Goal: Information Seeking & Learning: Learn about a topic

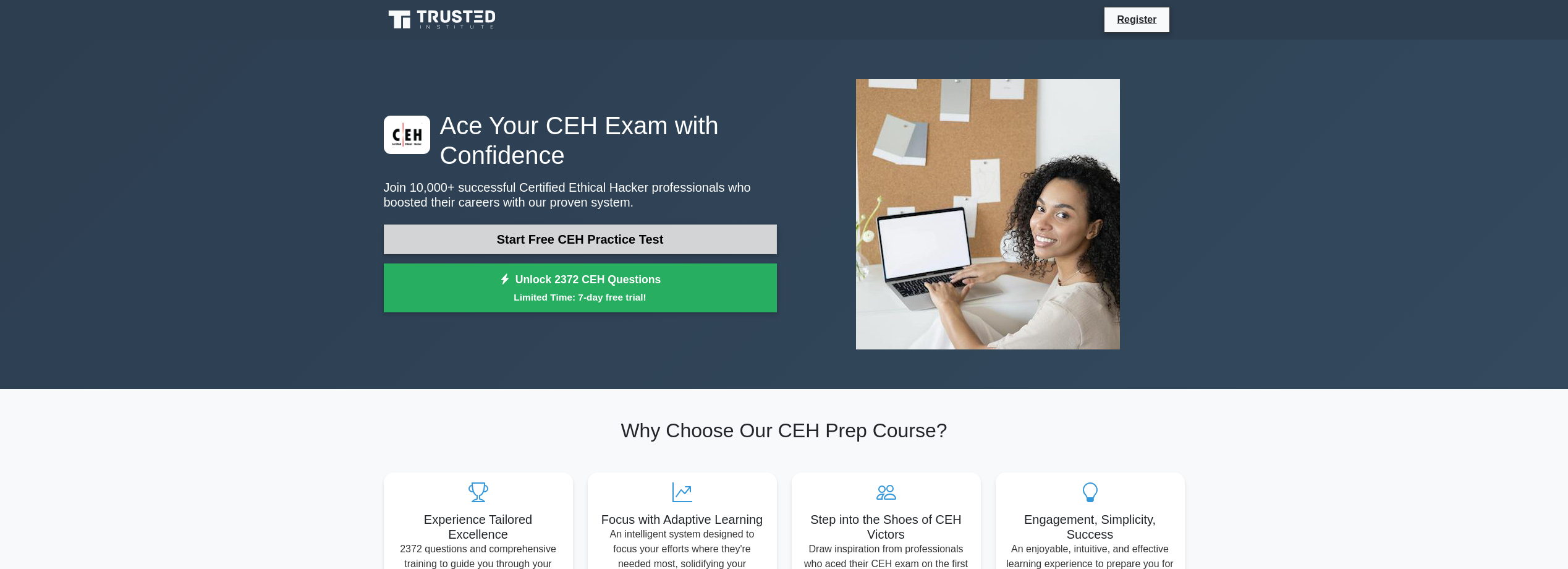
click at [634, 245] on link "Start Free CEH Practice Test" at bounding box center [580, 239] width 393 height 30
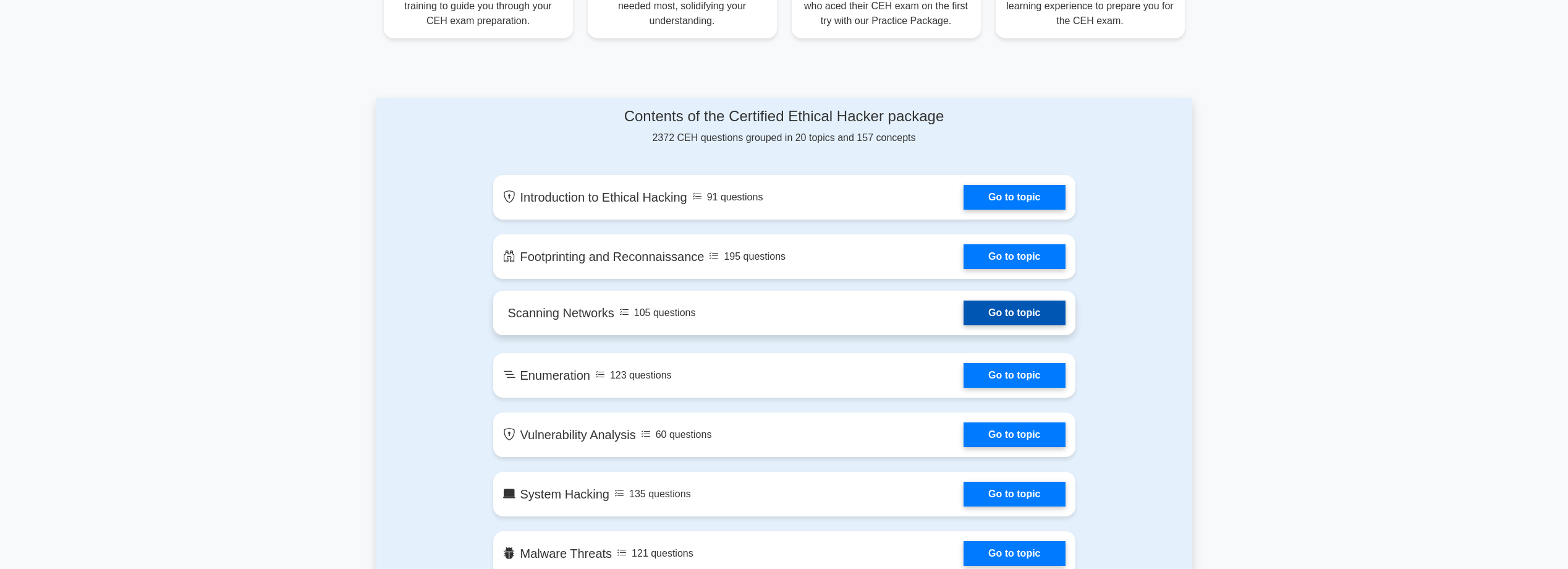
scroll to position [557, 0]
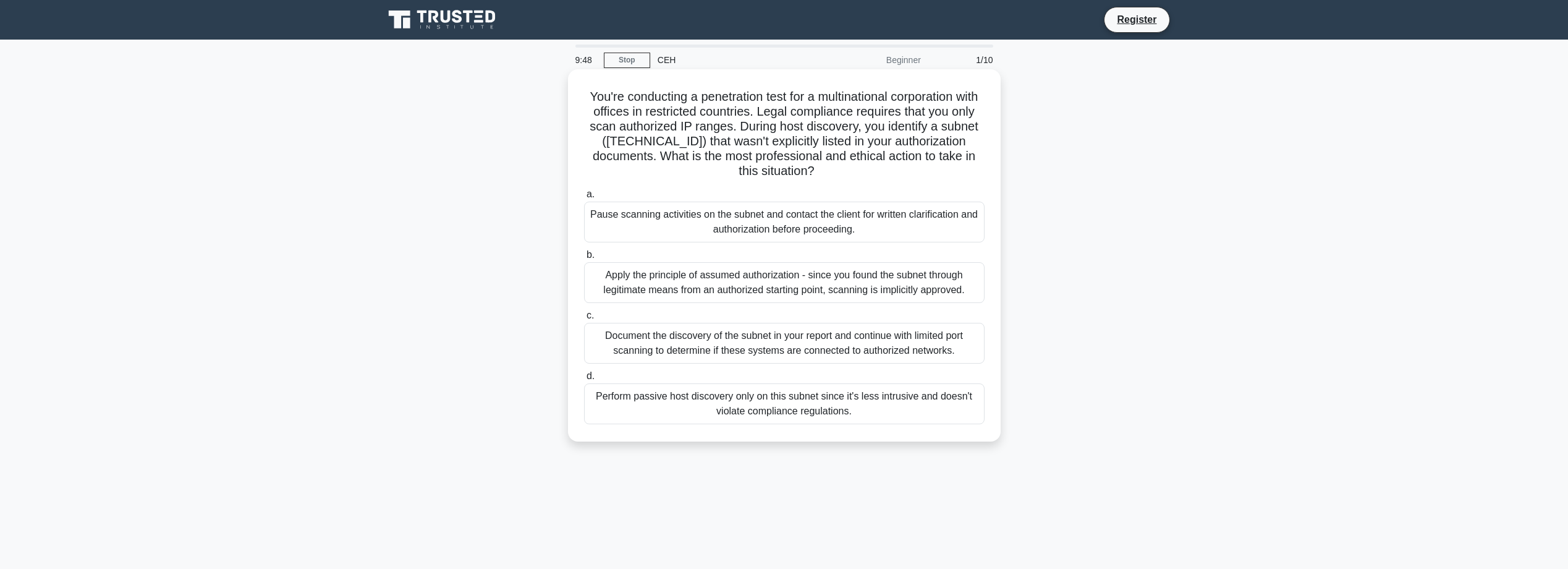
click at [727, 338] on div "Document the discovery of the subnet in your report and continue with limited p…" at bounding box center [784, 343] width 401 height 41
drag, startPoint x: 727, startPoint y: 338, endPoint x: 682, endPoint y: 278, distance: 75.0
click at [682, 278] on div "Apply the principle of assumed authorization - since you found the subnet throu…" at bounding box center [784, 283] width 401 height 41
click at [584, 259] on input "b. Apply the principle of assumed authorization - since you found the subnet th…" at bounding box center [584, 255] width 0 height 8
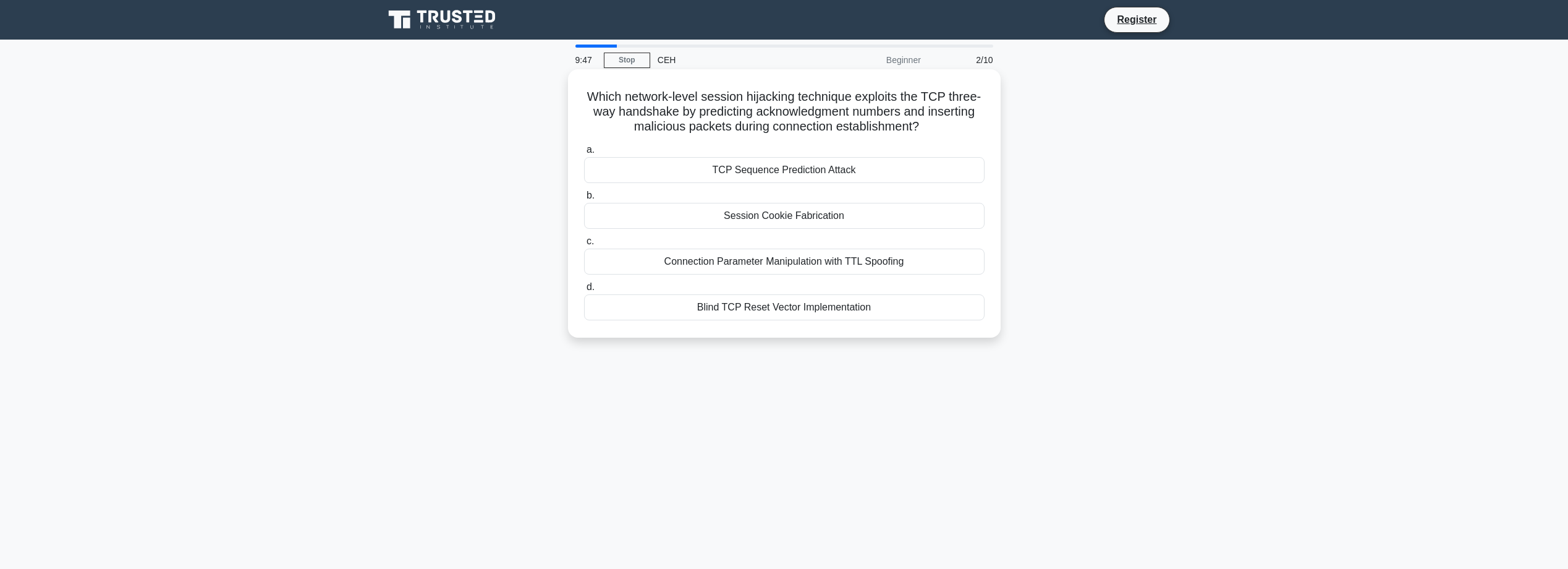
scroll to position [99, 0]
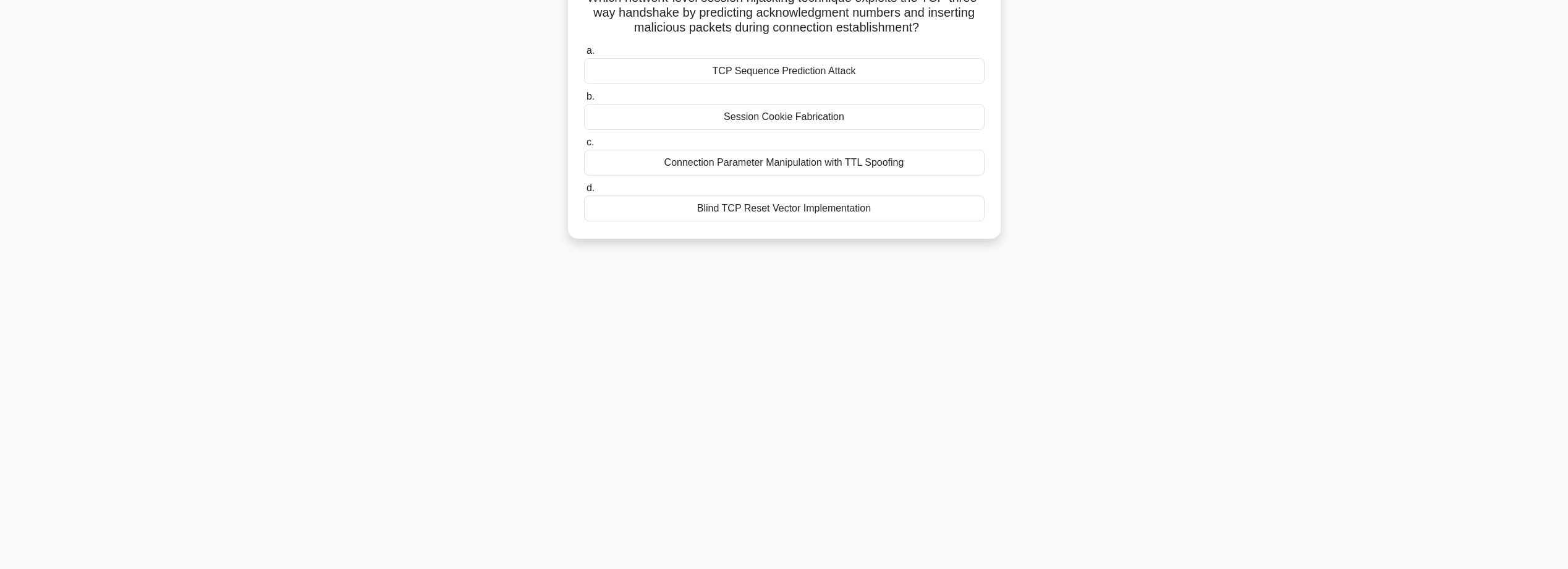
click at [823, 113] on div "Session Cookie Fabrication" at bounding box center [784, 117] width 401 height 26
click at [584, 101] on input "b. Session Cookie Fabrication" at bounding box center [584, 97] width 0 height 8
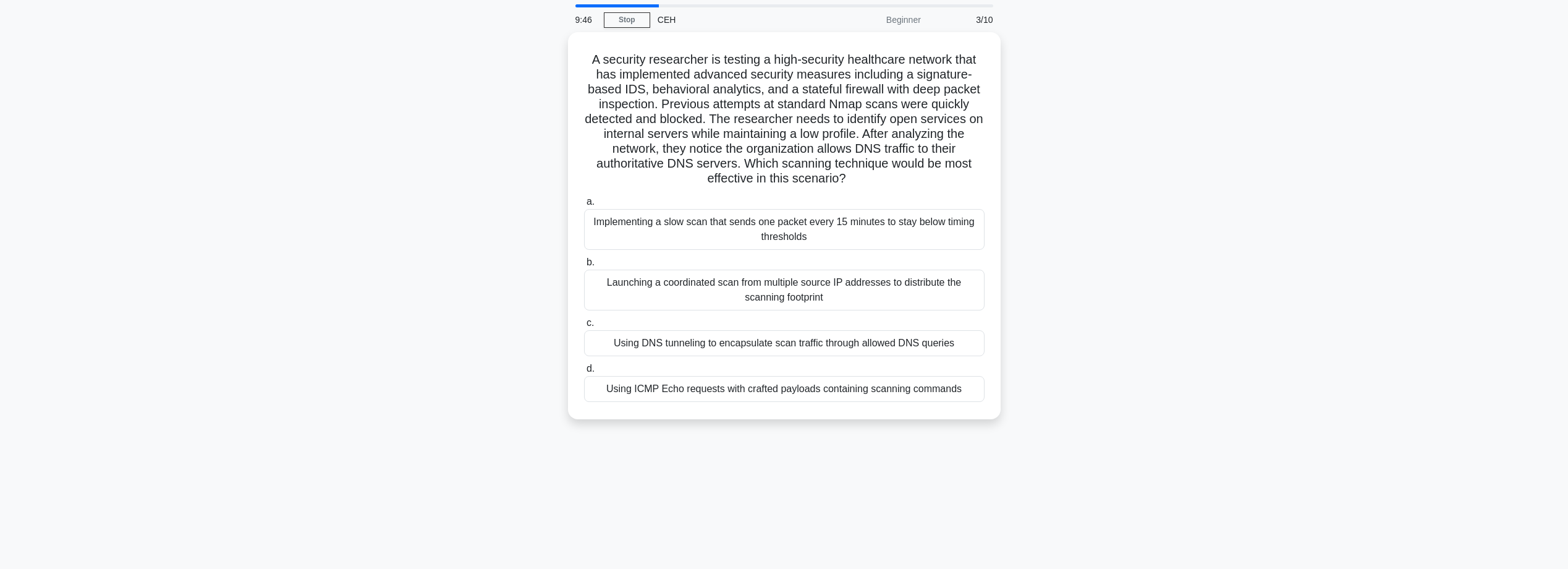
scroll to position [0, 0]
